Goal: Task Accomplishment & Management: Complete application form

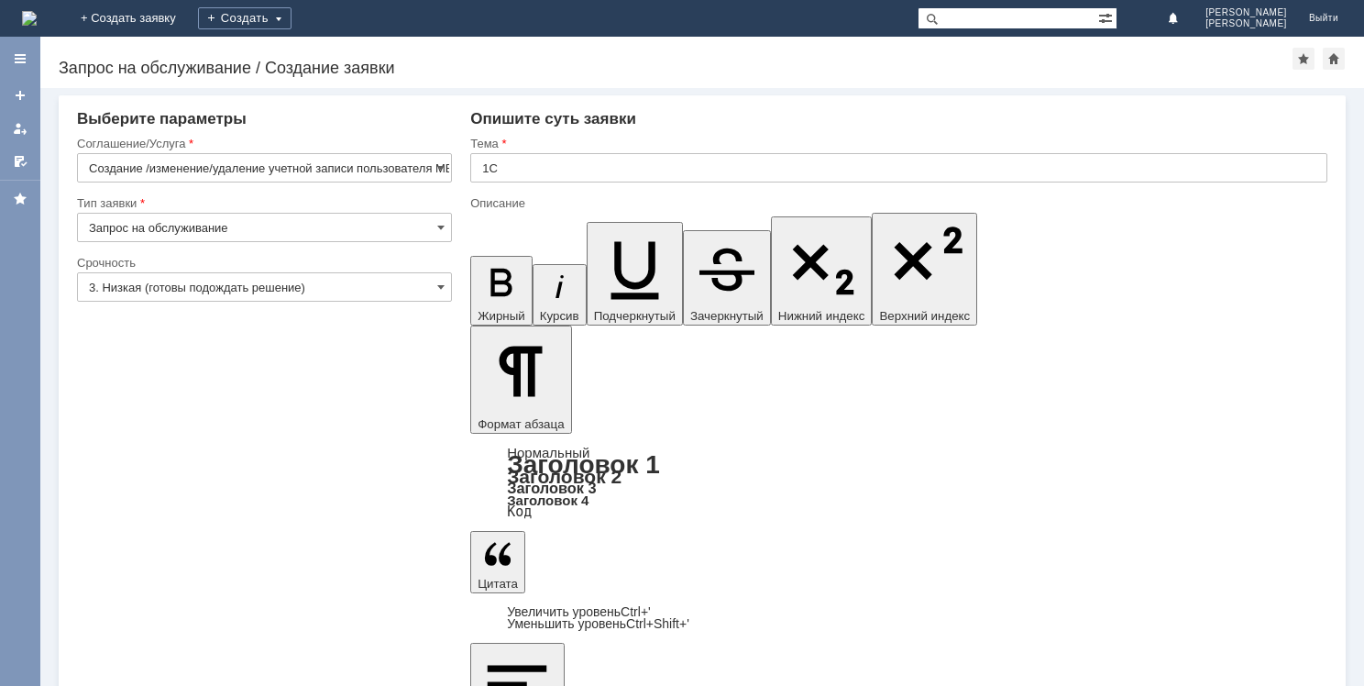
click at [397, 282] on input "3. Низкая (готовы подождать решение)" at bounding box center [264, 286] width 375 height 29
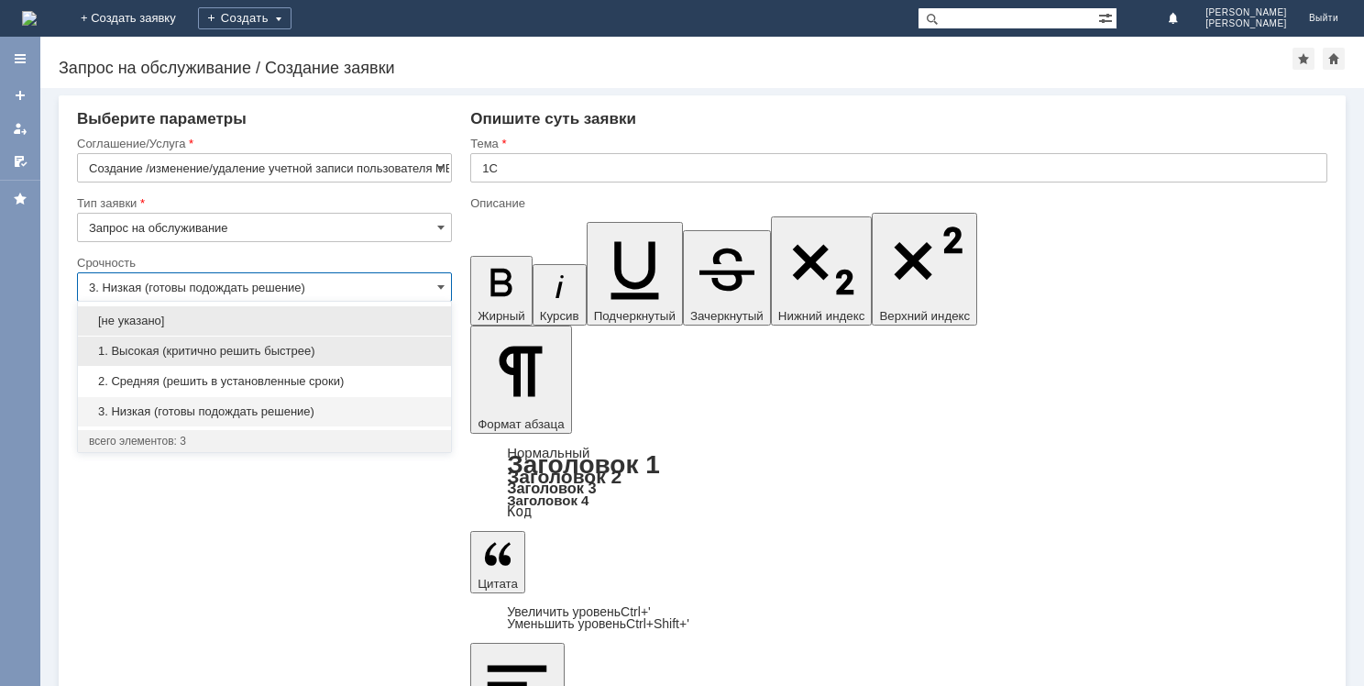
click at [239, 351] on span "1. Высокая (критично решить быстрее)" at bounding box center [264, 351] width 351 height 15
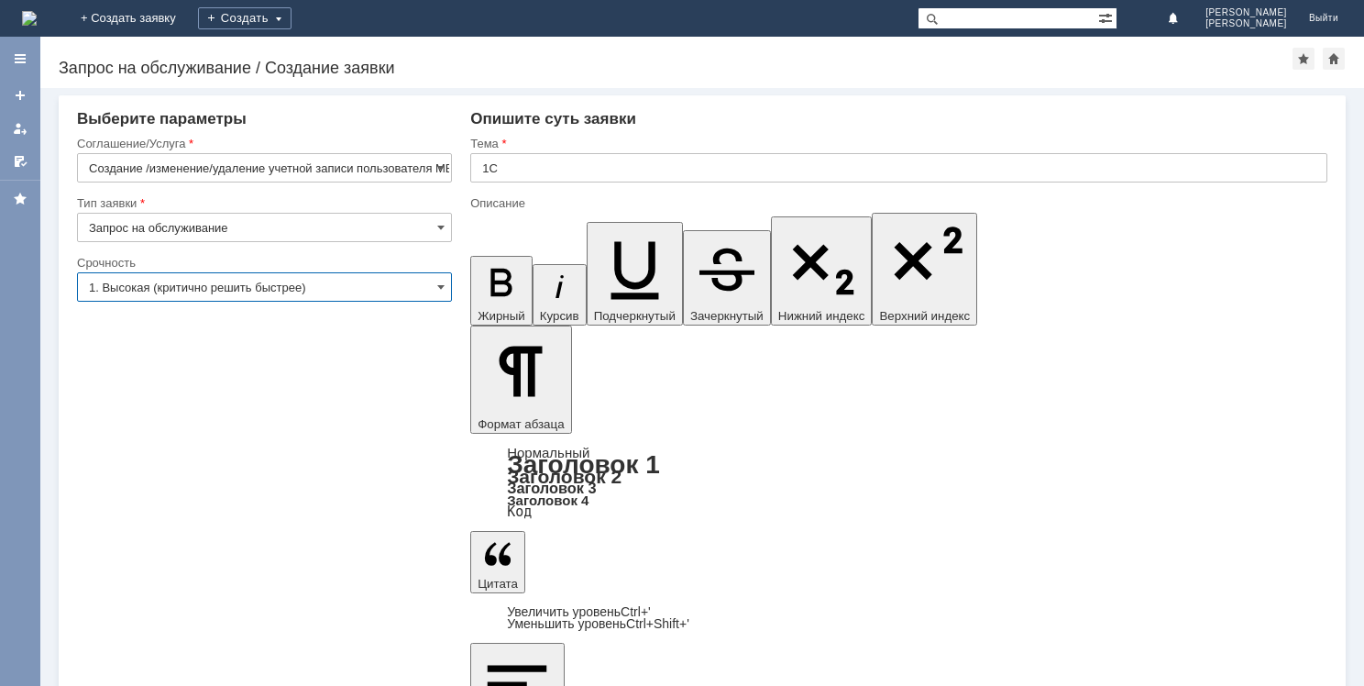
type input "1. Высокая (критично решить быстрее)"
